Goal: Task Accomplishment & Management: Complete application form

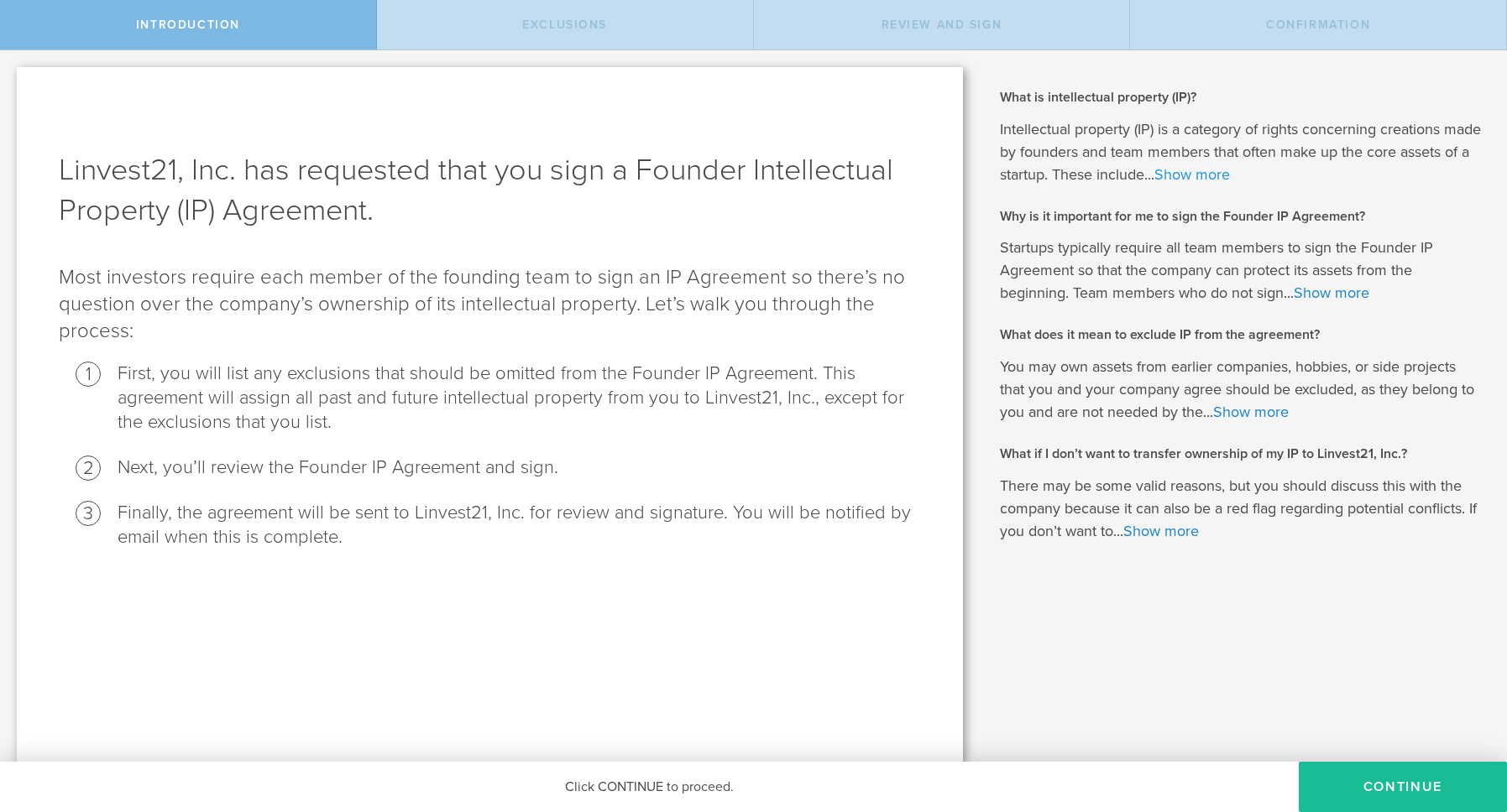
click at [1230, 166] on link "Show more" at bounding box center [1192, 175] width 76 height 19
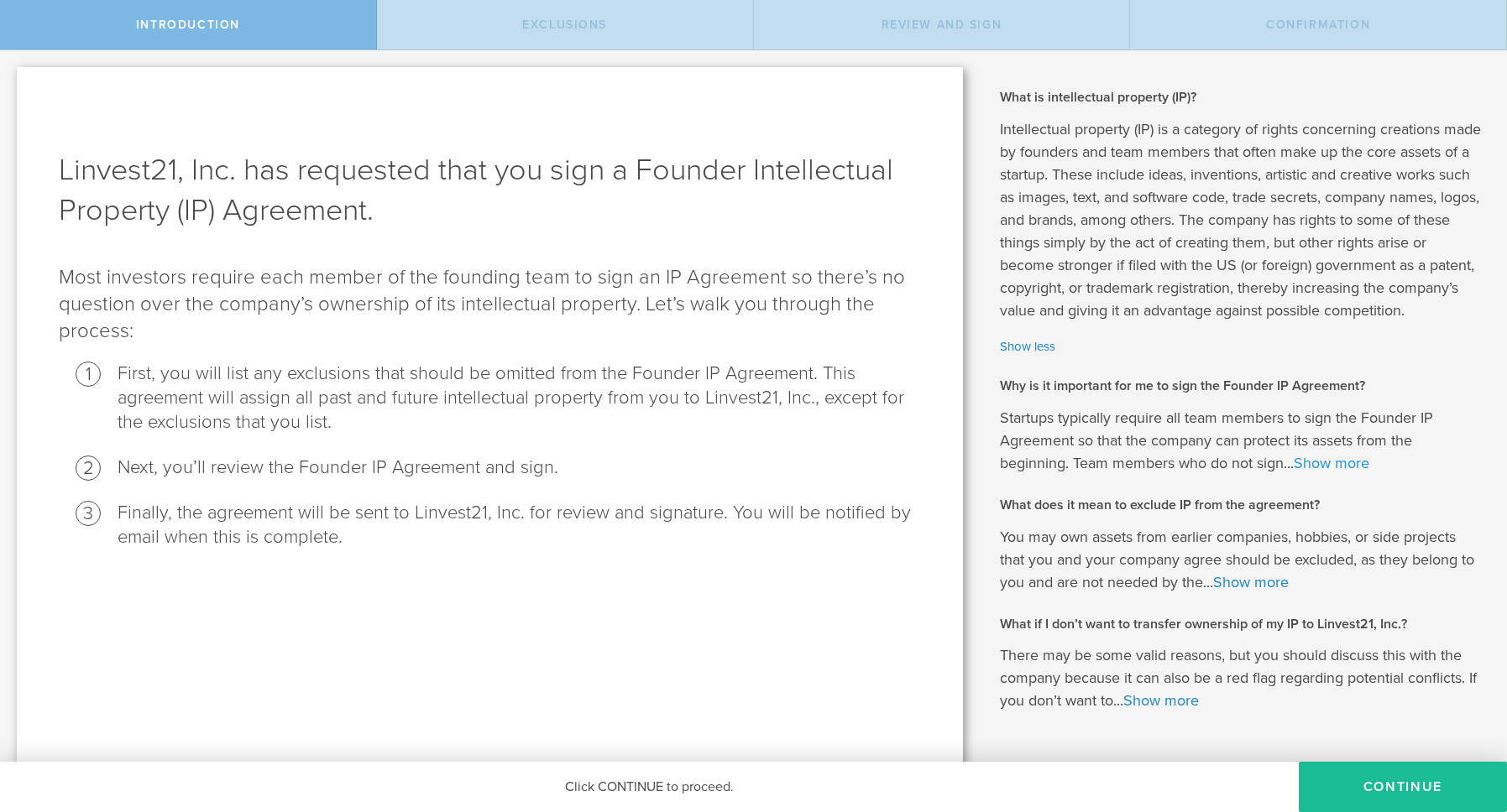
click at [1326, 472] on link "Show more" at bounding box center [1331, 463] width 76 height 19
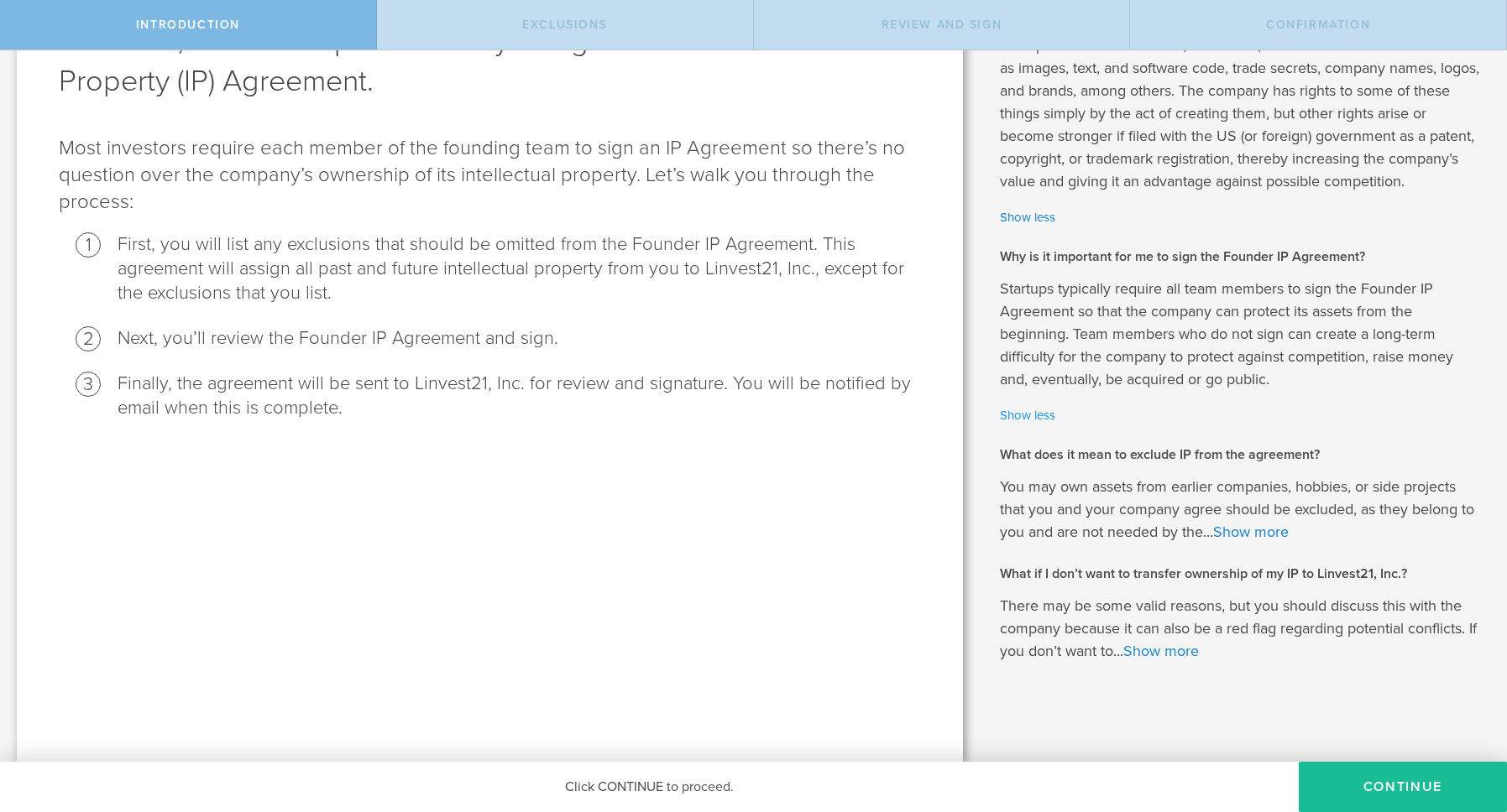
scroll to position [152, 0]
click at [1191, 654] on link "Show more" at bounding box center [1161, 651] width 76 height 19
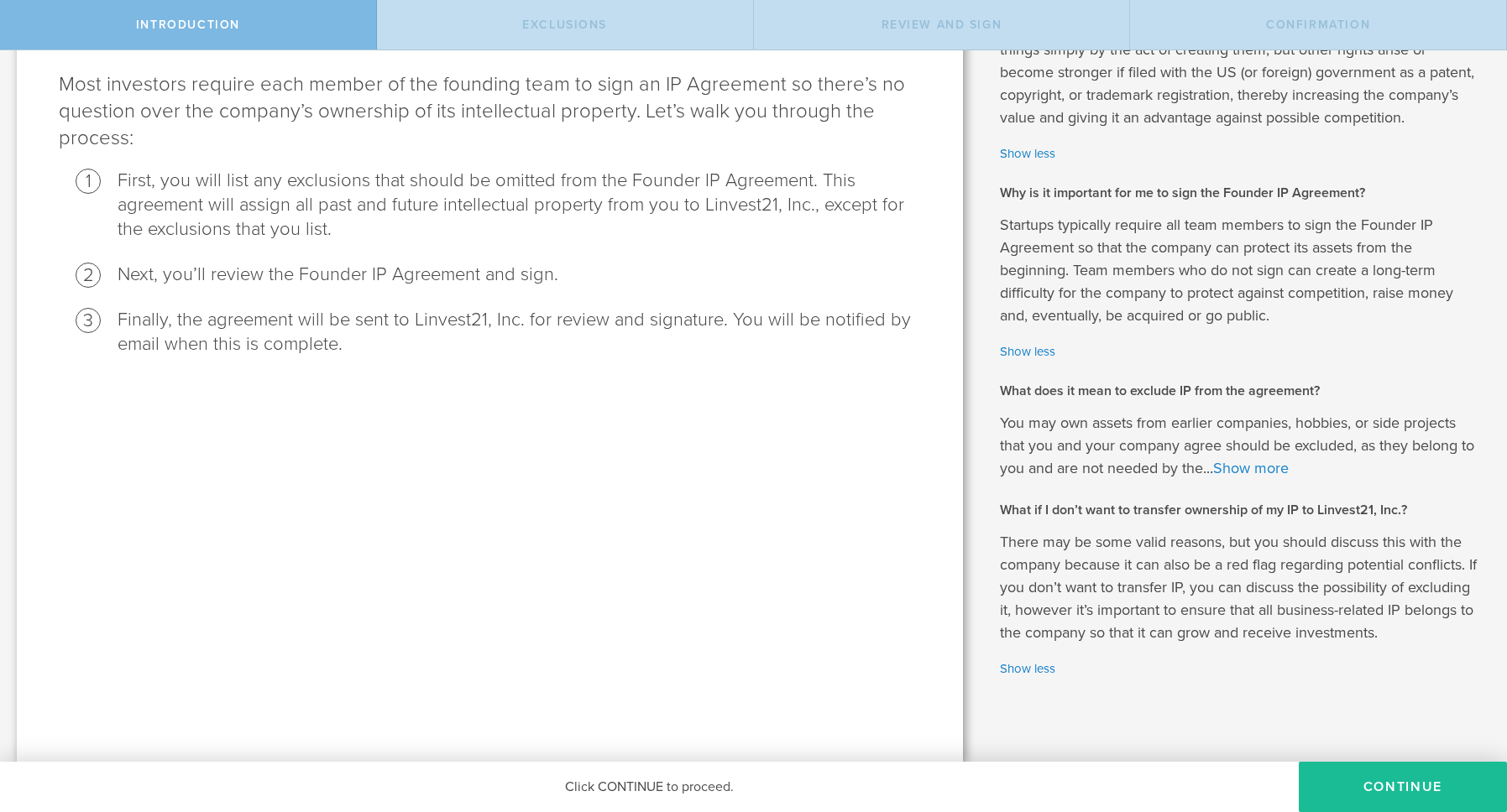
scroll to position [216, 0]
click at [1412, 799] on button "Continue" at bounding box center [1402, 787] width 208 height 50
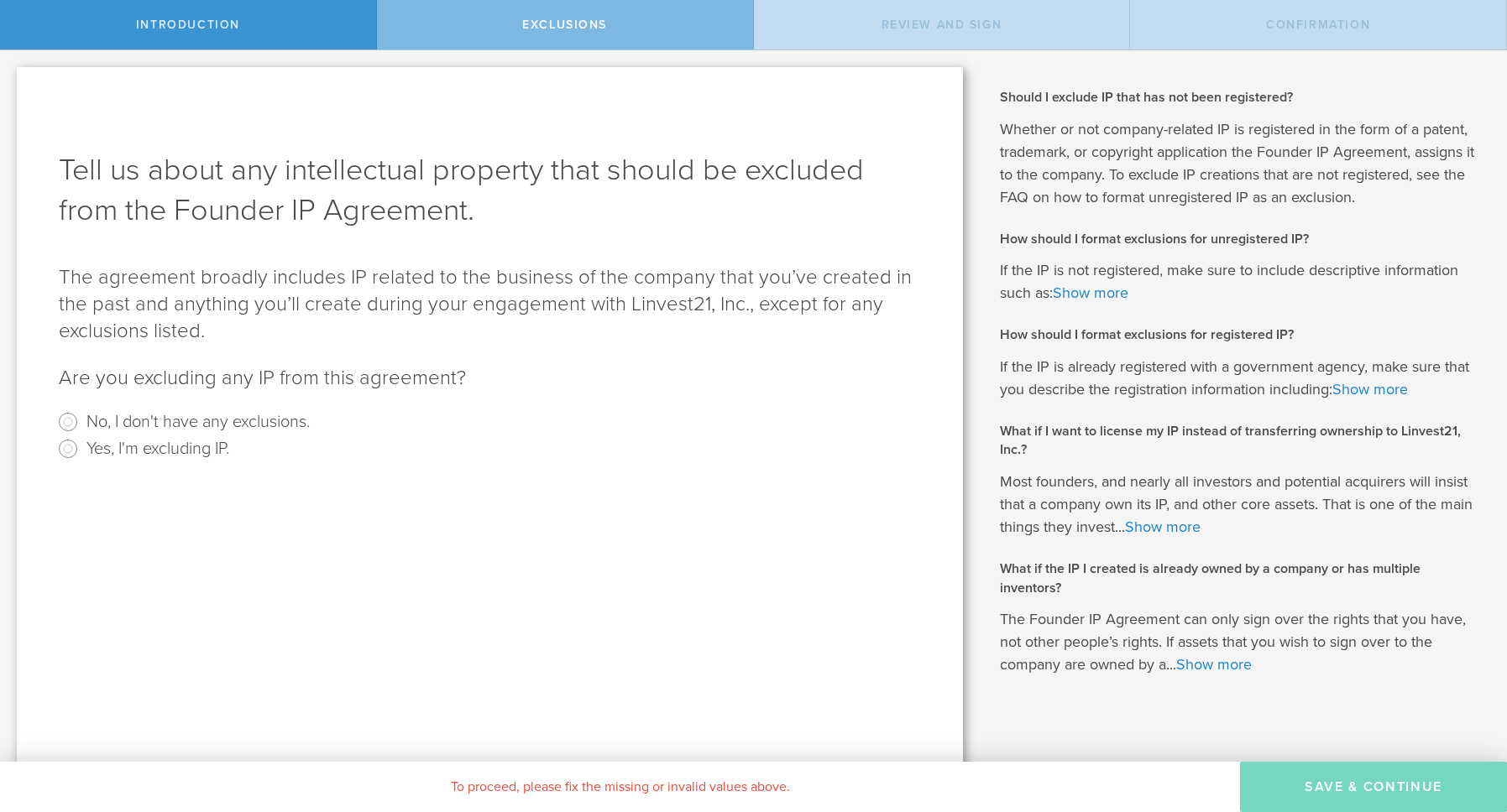
click at [277, 425] on label "No, I don't have any exclusions." at bounding box center [197, 420] width 223 height 24
click at [82, 425] on input "No, I don't have any exclusions." at bounding box center [68, 421] width 27 height 27
radio input "true"
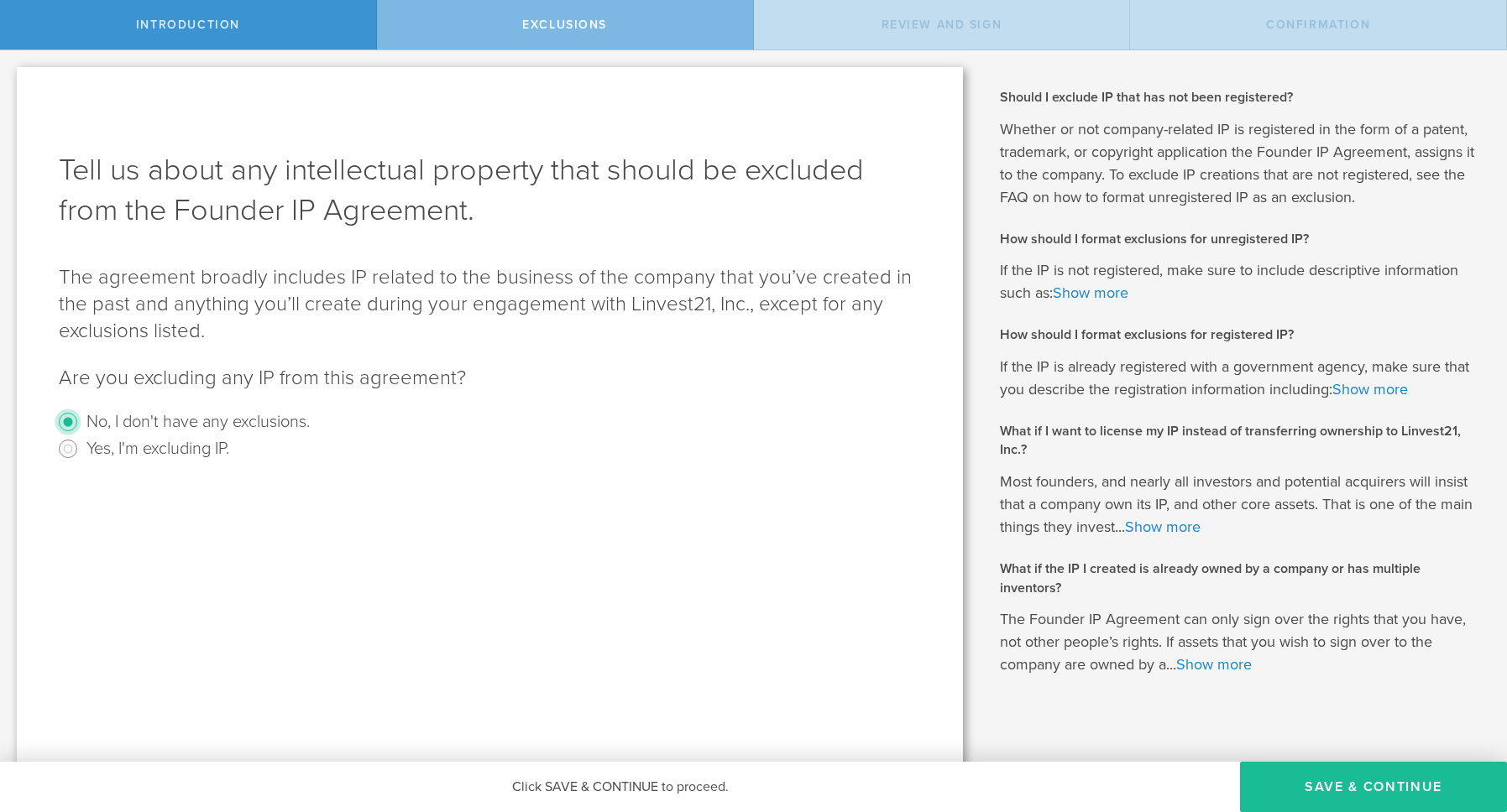
scroll to position [13, 0]
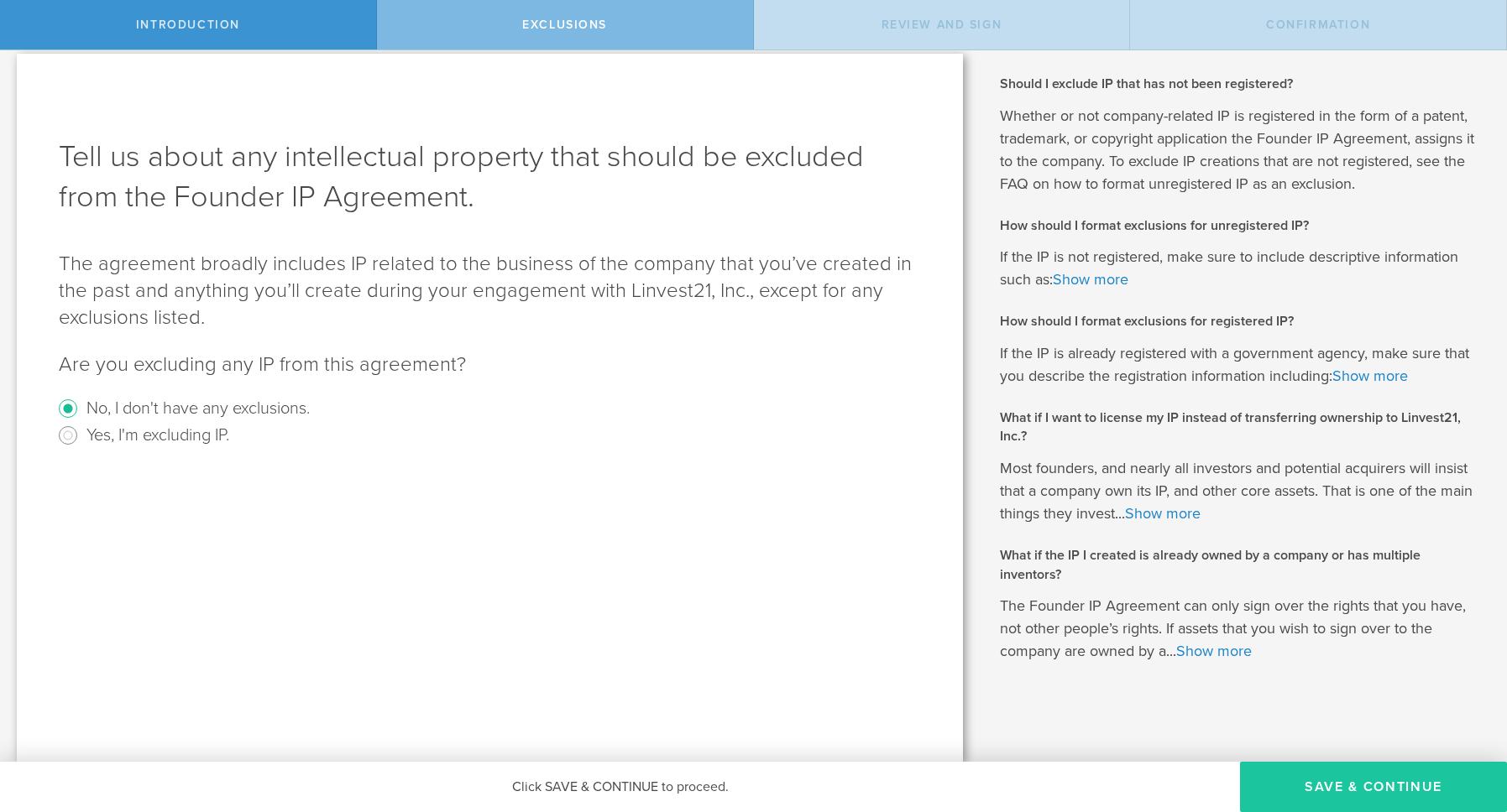
click at [1348, 797] on button "Save & Continue" at bounding box center [1373, 787] width 267 height 50
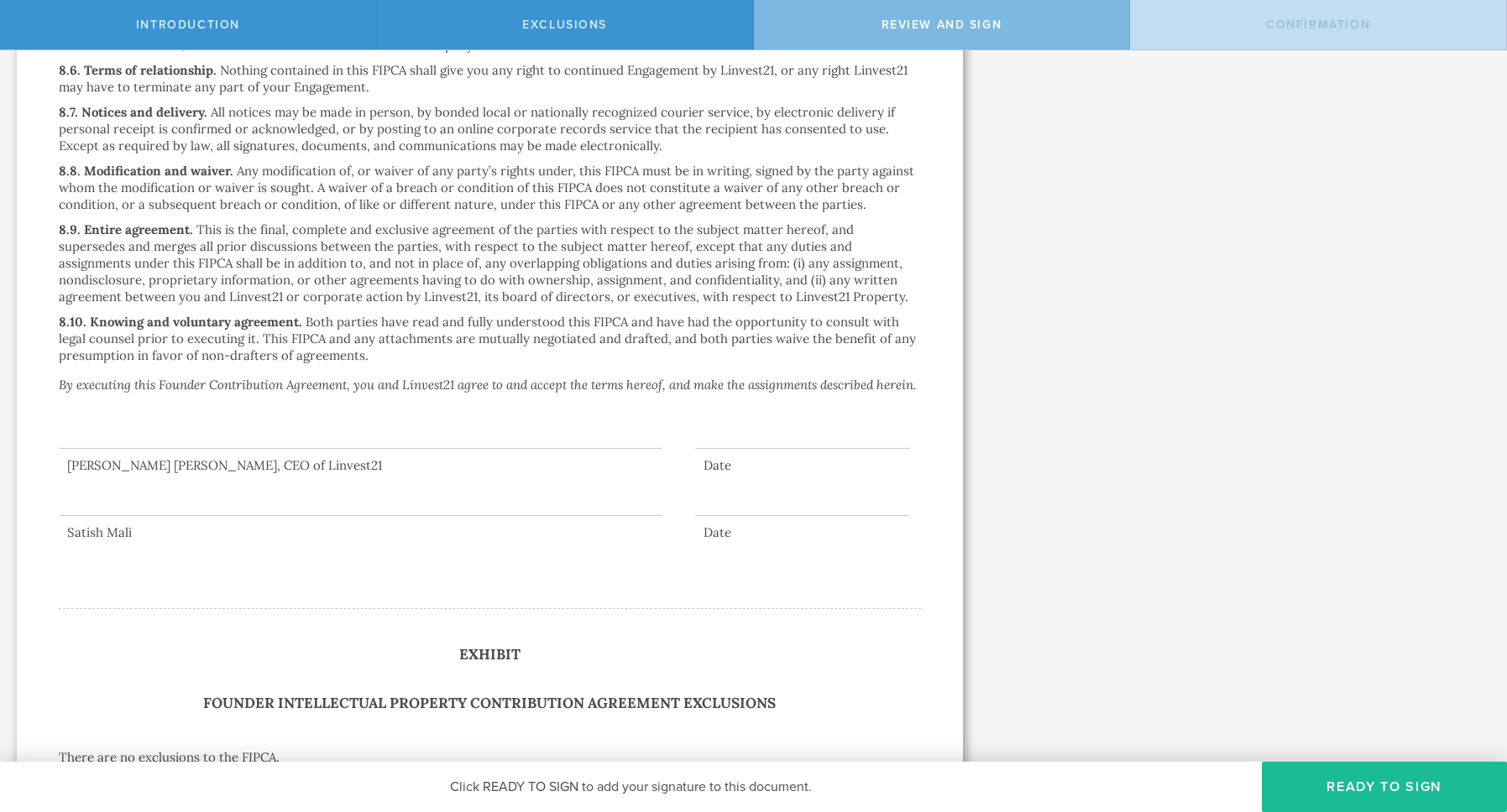
scroll to position [3612, 0]
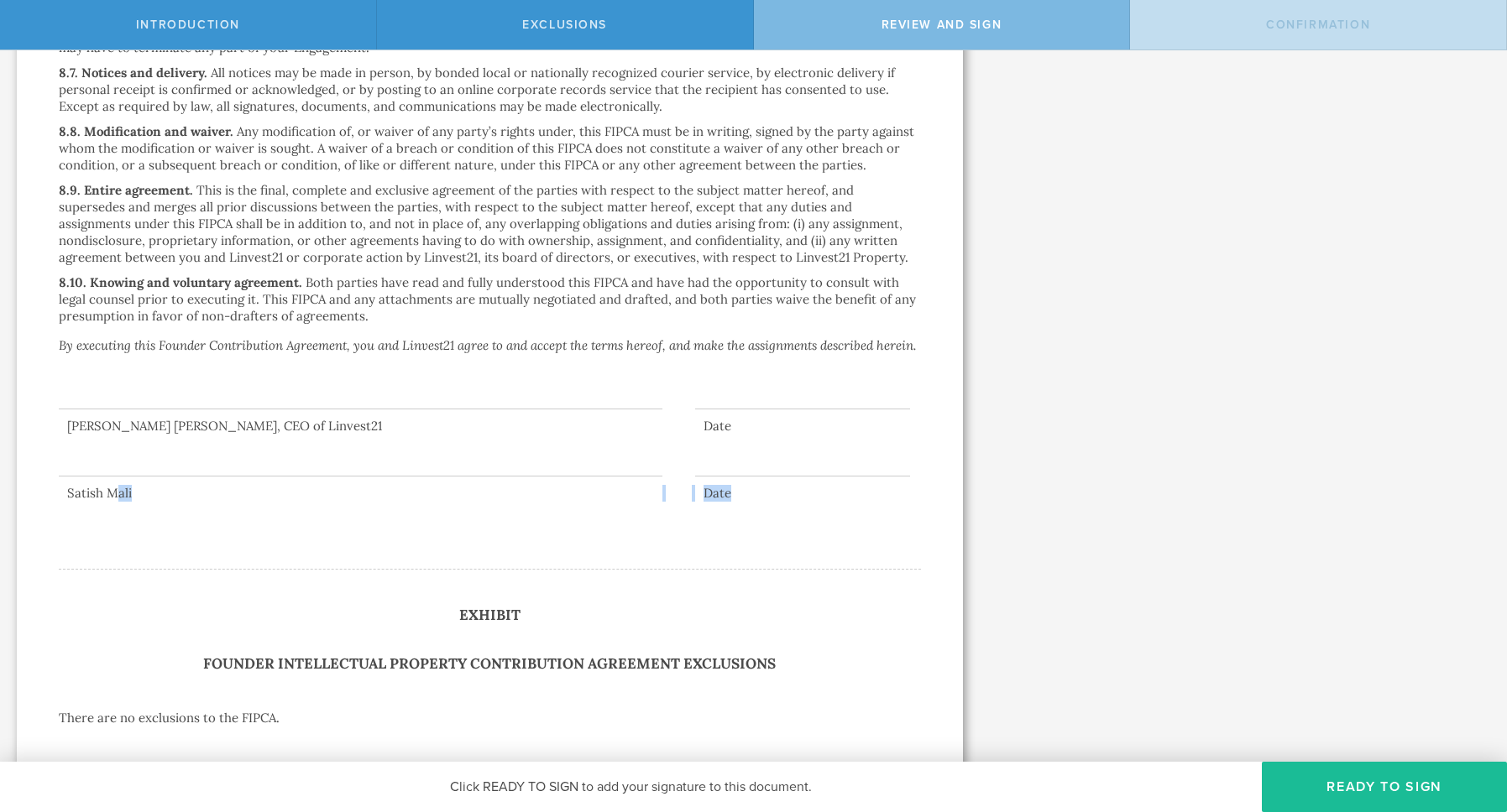
drag, startPoint x: 94, startPoint y: 490, endPoint x: 113, endPoint y: 481, distance: 21.0
click at [113, 485] on div "Satish Mali" at bounding box center [360, 493] width 604 height 17
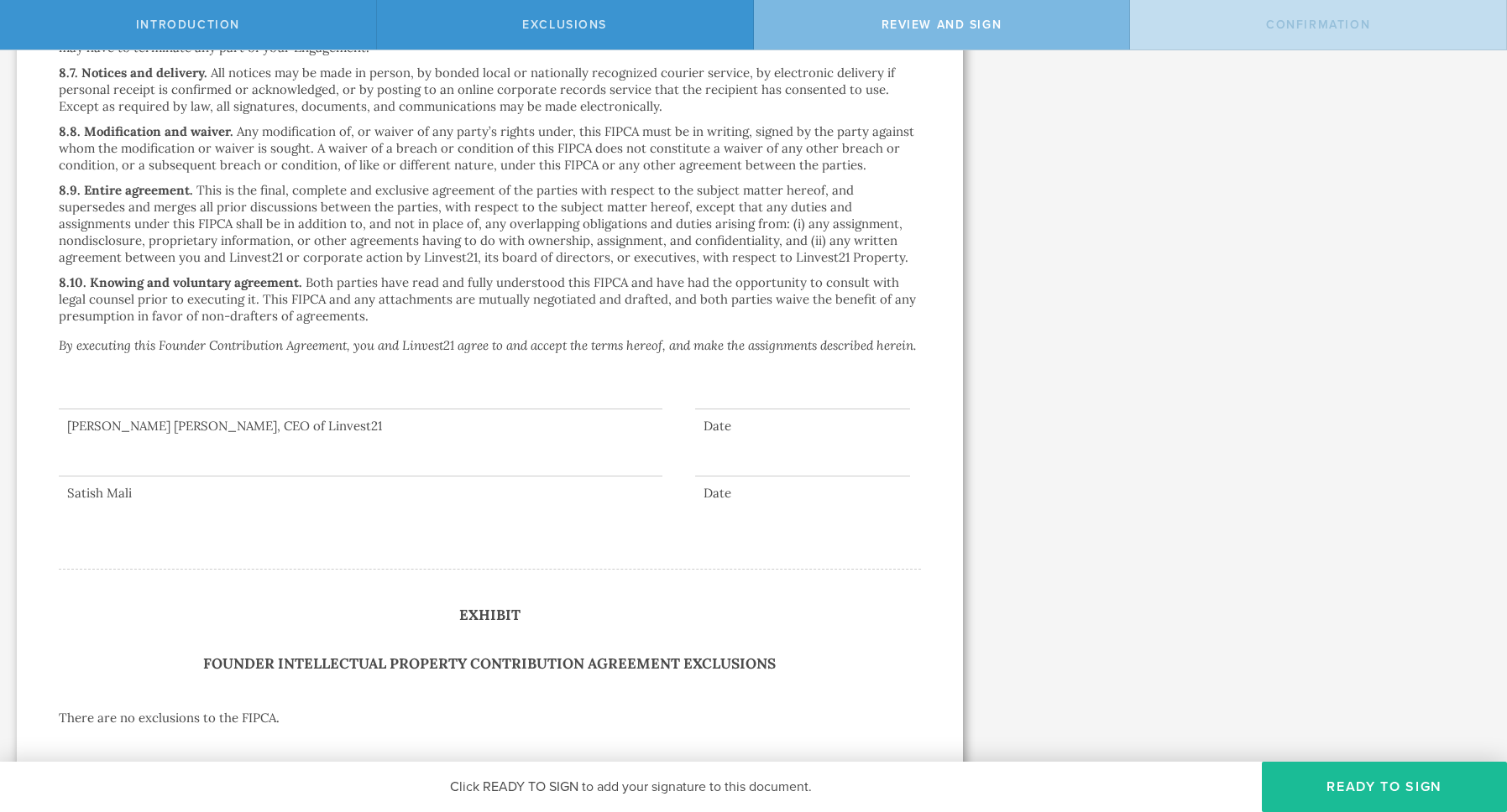
click at [1388, 792] on button "Ready to Sign" at bounding box center [1384, 787] width 245 height 50
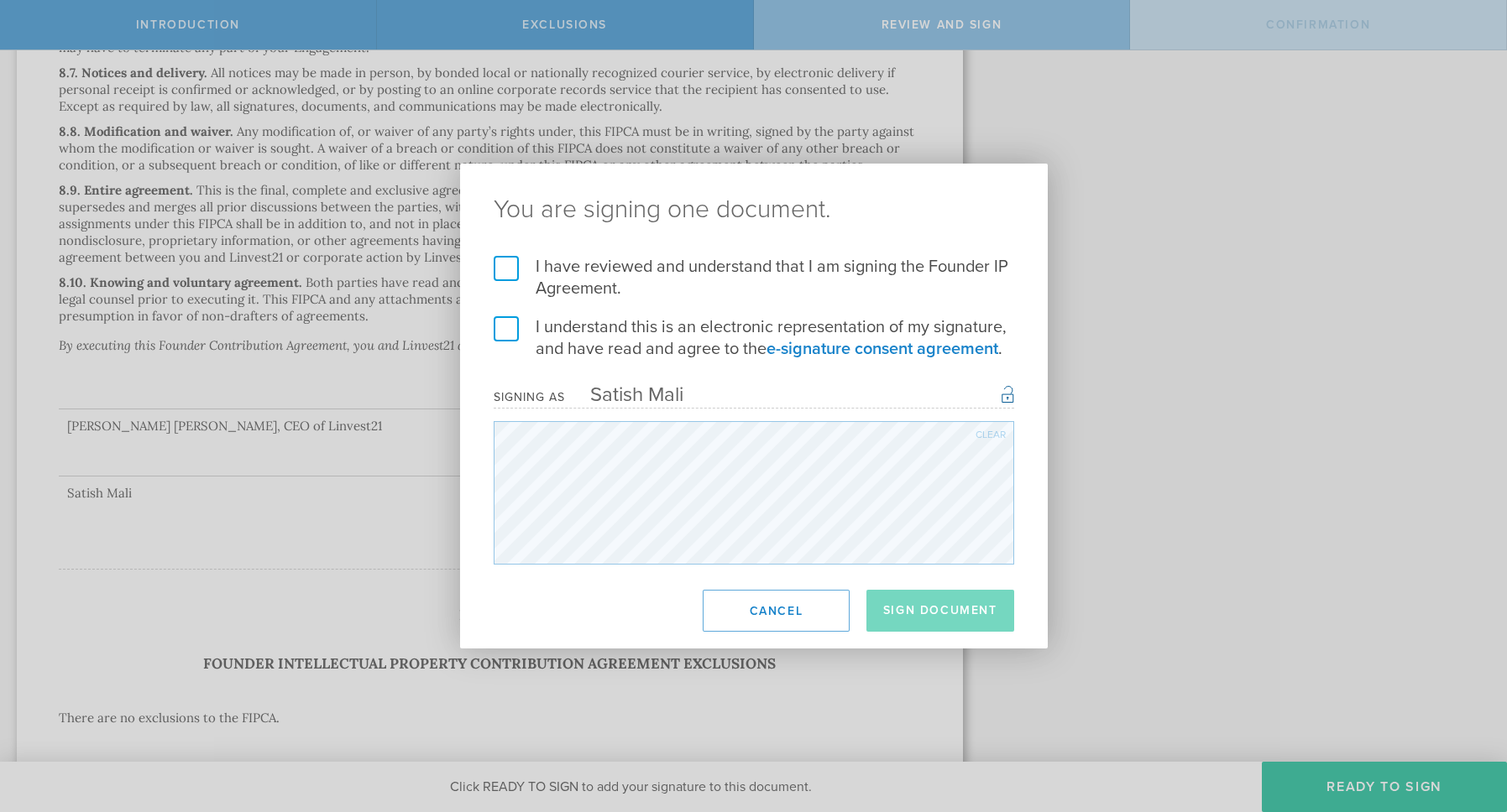
click at [501, 272] on label "I have reviewed and understand that I am signing the Founder IP Agreement." at bounding box center [754, 277] width 521 height 44
click at [0, 0] on input "I have reviewed and understand that I am signing the Founder IP Agreement." at bounding box center [0, 0] width 0 height 0
click at [508, 318] on label "I understand this is an electronic representation of my signature, and have rea…" at bounding box center [754, 338] width 521 height 44
click at [0, 0] on input "I understand this is an electronic representation of my signature, and have rea…" at bounding box center [0, 0] width 0 height 0
click at [941, 606] on button "Sign Document" at bounding box center [939, 610] width 147 height 42
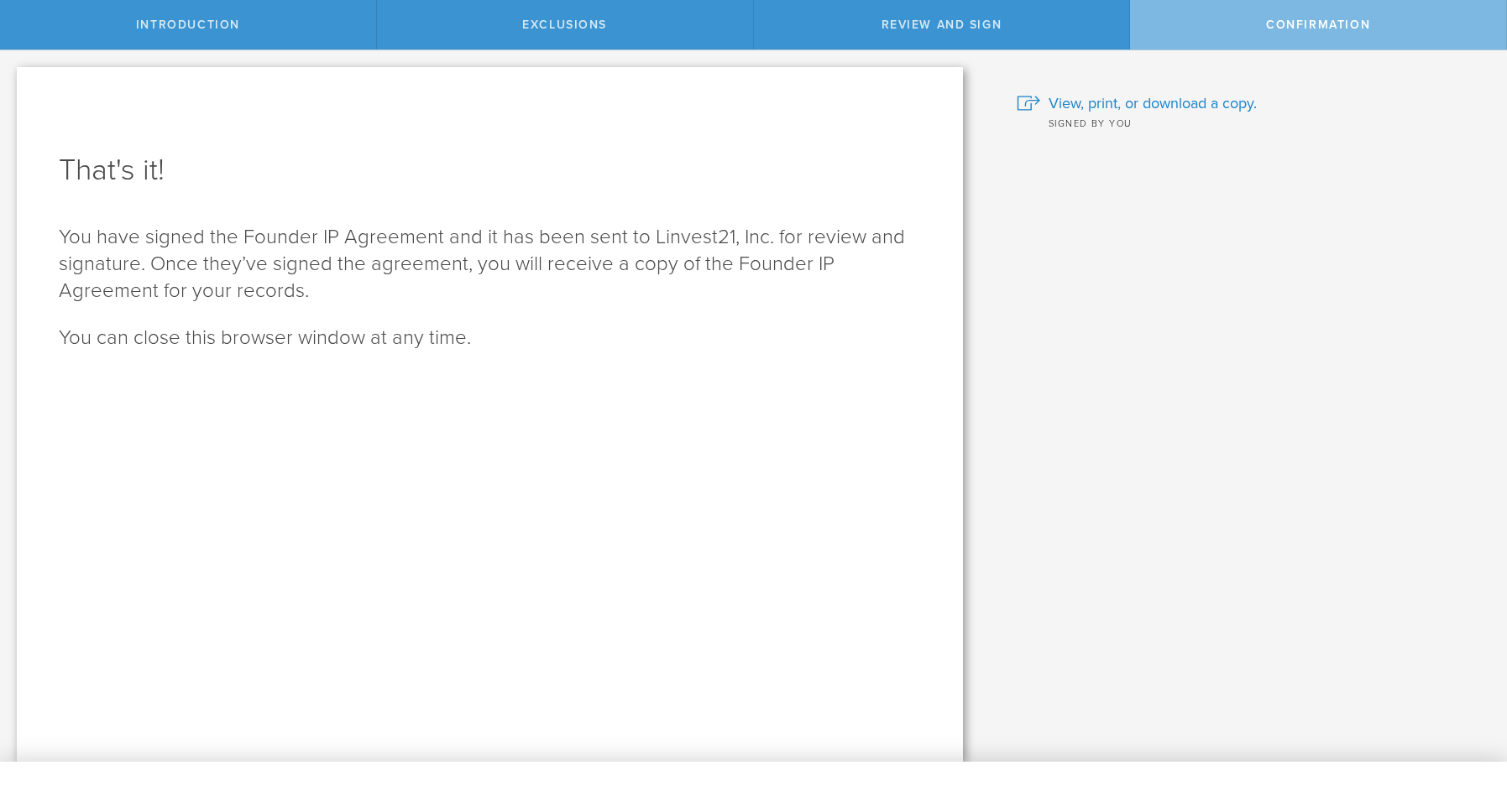
scroll to position [0, 0]
click at [1169, 104] on span "View, print, or download a copy." at bounding box center [1152, 104] width 208 height 22
